Goal: Task Accomplishment & Management: Use online tool/utility

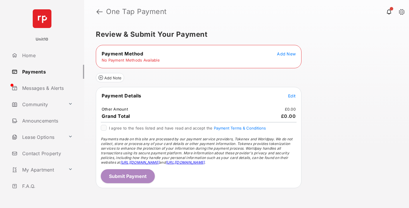
click at [286, 54] on span "Add New" at bounding box center [286, 53] width 19 height 5
